Goal: Task Accomplishment & Management: Complete application form

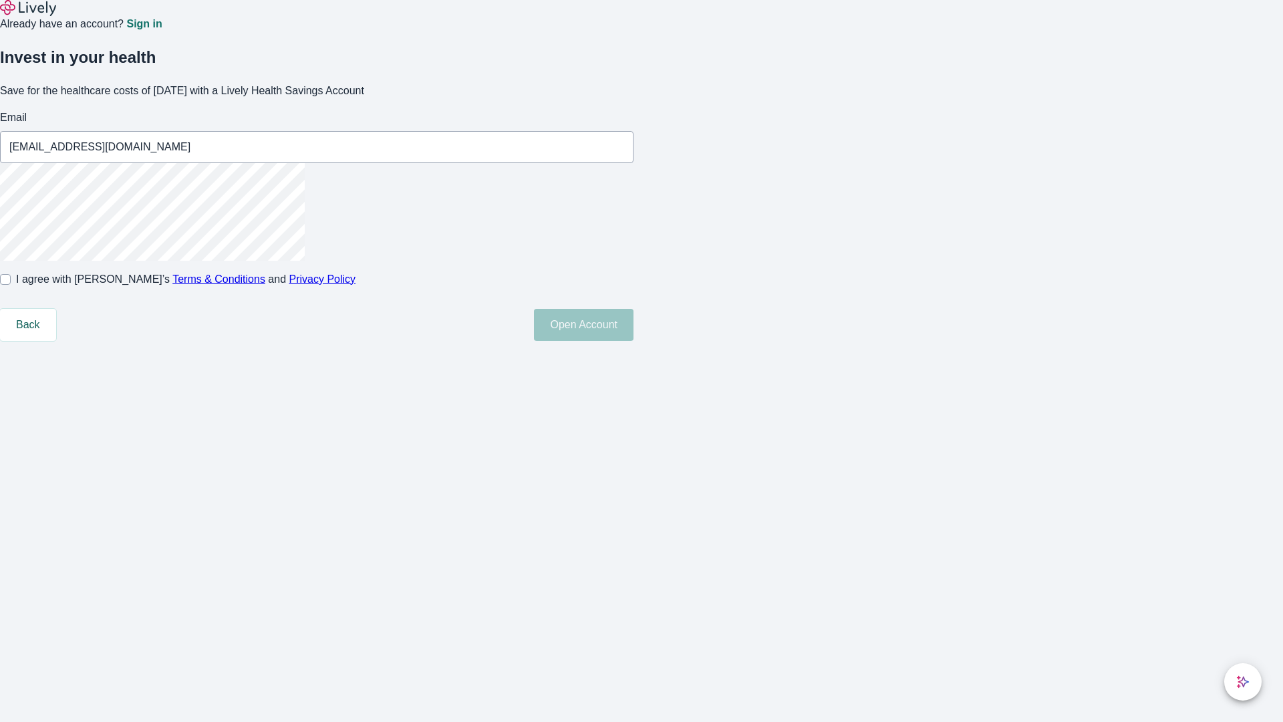
click at [11, 285] on input "I agree with Lively’s Terms & Conditions and Privacy Policy" at bounding box center [5, 279] width 11 height 11
checkbox input "true"
click at [633, 341] on button "Open Account" at bounding box center [584, 325] width 100 height 32
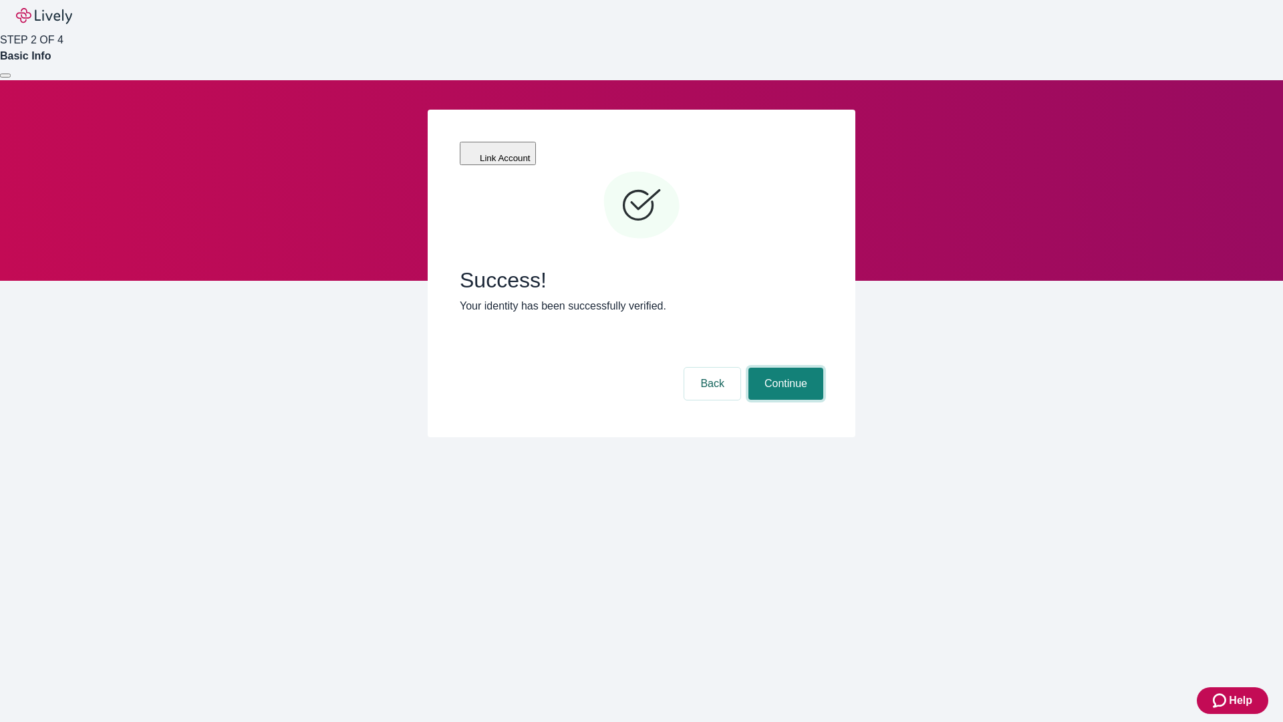
click at [784, 368] on button "Continue" at bounding box center [785, 384] width 75 height 32
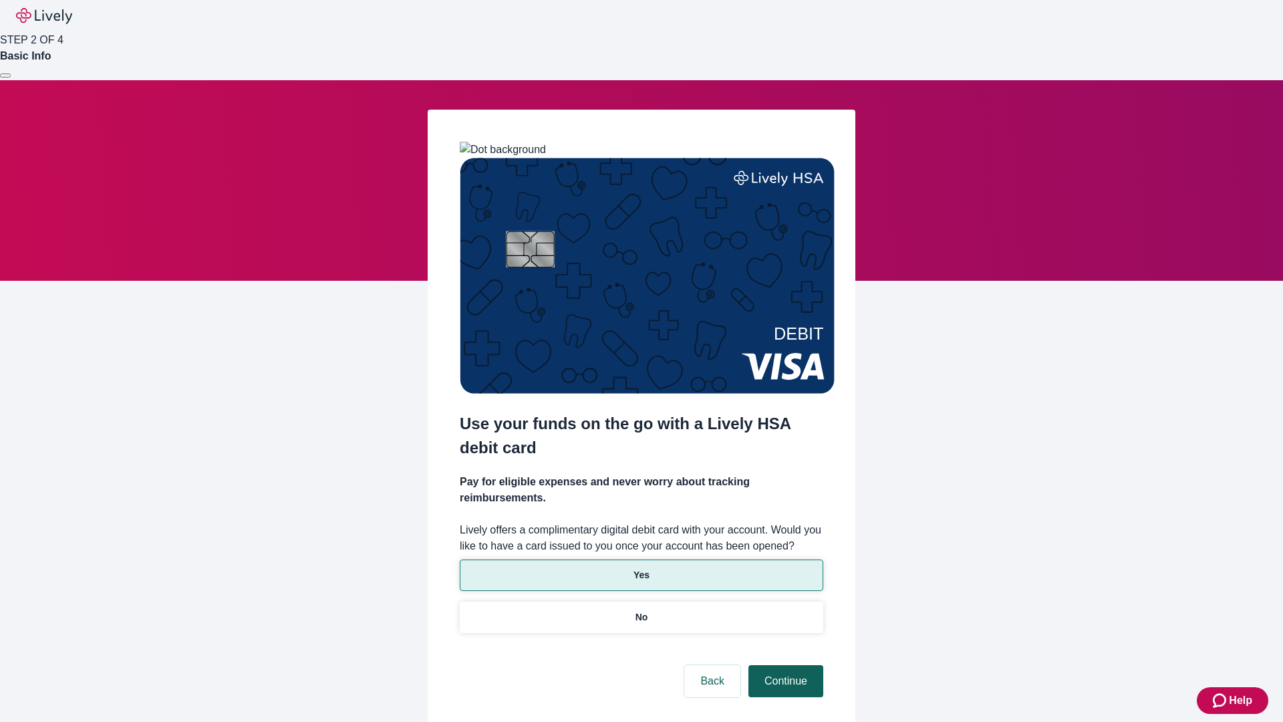
click at [641, 568] on p "Yes" at bounding box center [641, 575] width 16 height 14
click at [784, 665] on button "Continue" at bounding box center [785, 681] width 75 height 32
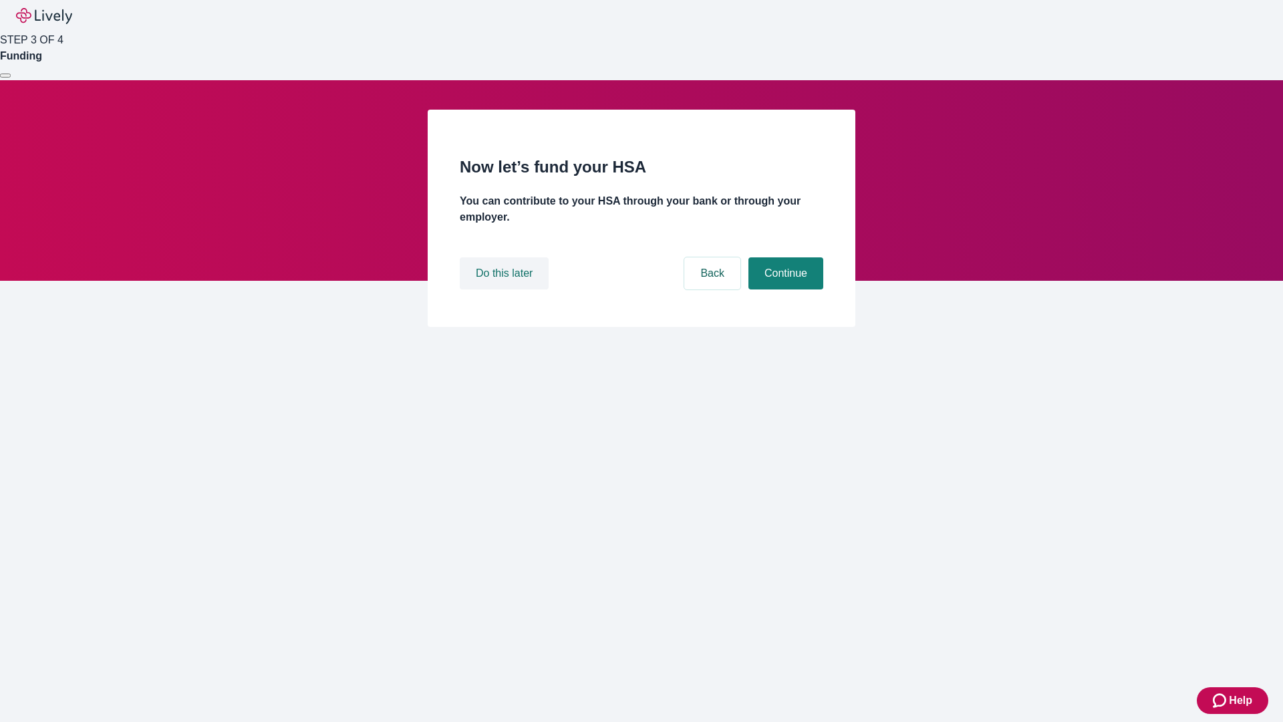
click at [506, 289] on button "Do this later" at bounding box center [504, 273] width 89 height 32
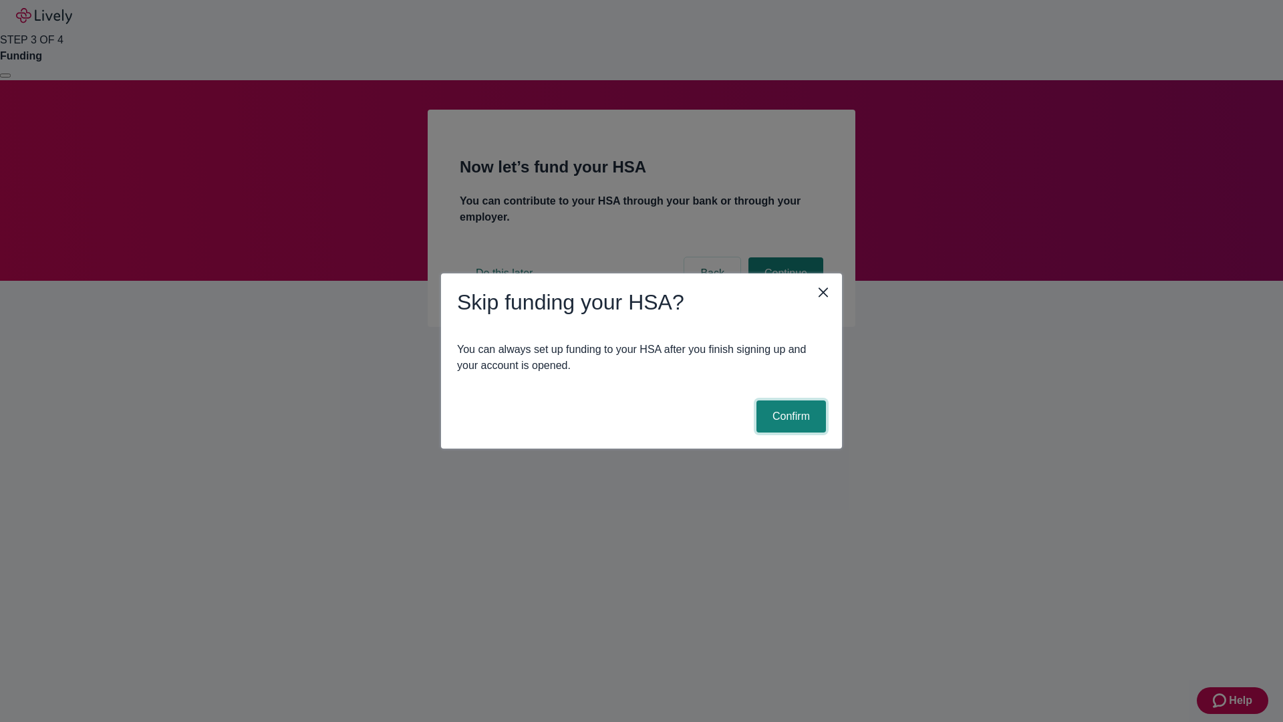
click at [789, 416] on button "Confirm" at bounding box center [790, 416] width 69 height 32
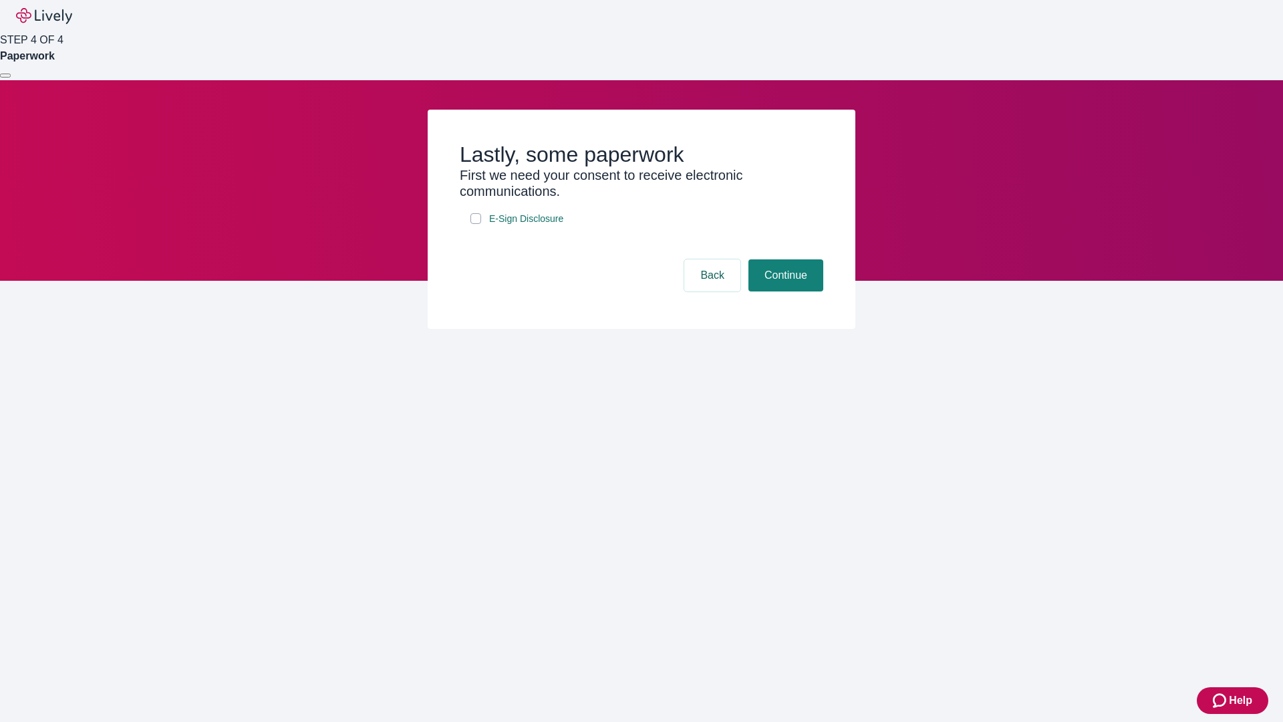
click at [476, 224] on input "E-Sign Disclosure" at bounding box center [475, 218] width 11 height 11
checkbox input "true"
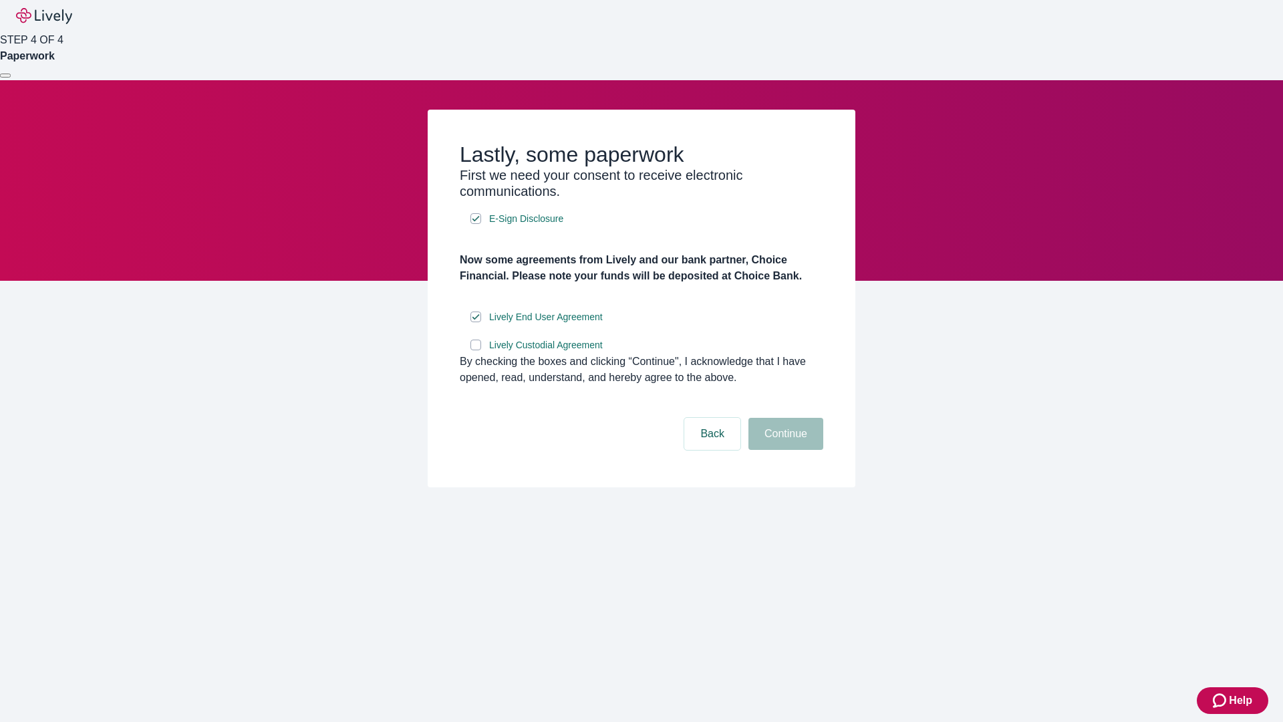
click at [476, 350] on input "Lively Custodial Agreement" at bounding box center [475, 344] width 11 height 11
checkbox input "true"
click at [784, 450] on button "Continue" at bounding box center [785, 434] width 75 height 32
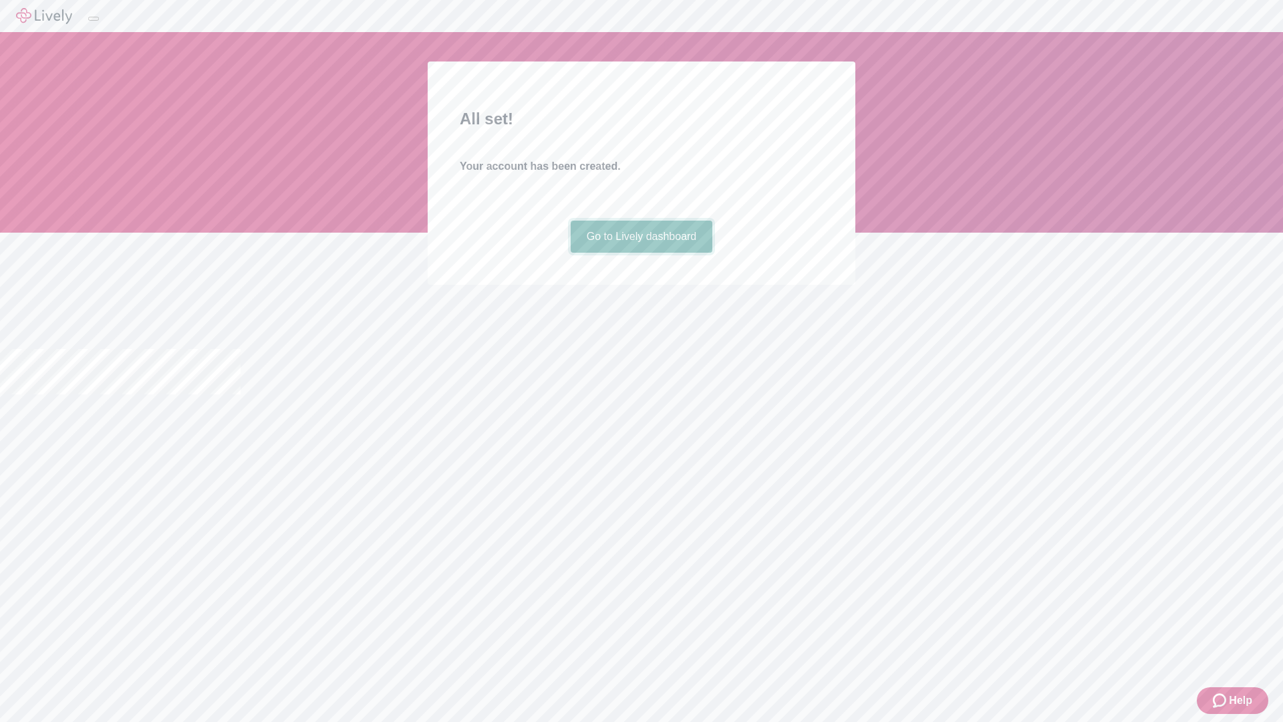
click at [641, 253] on link "Go to Lively dashboard" at bounding box center [642, 237] width 142 height 32
